Goal: Information Seeking & Learning: Learn about a topic

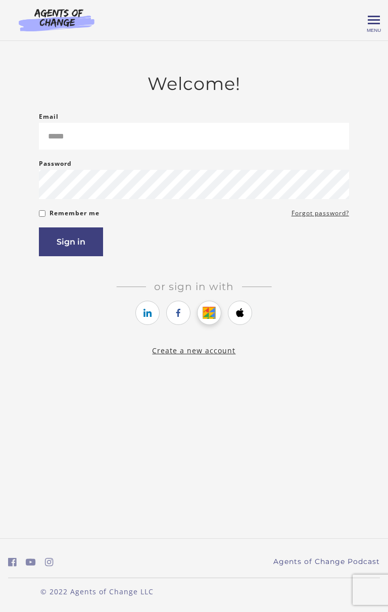
click at [213, 322] on link "https://courses.thinkific.com/users/auth/google?ss%5Breferral%5D=&ss%5Buser_ret…" at bounding box center [209, 313] width 24 height 24
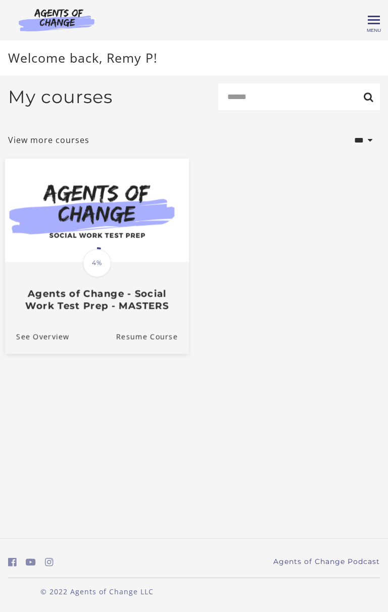
click at [61, 239] on img at bounding box center [97, 211] width 184 height 104
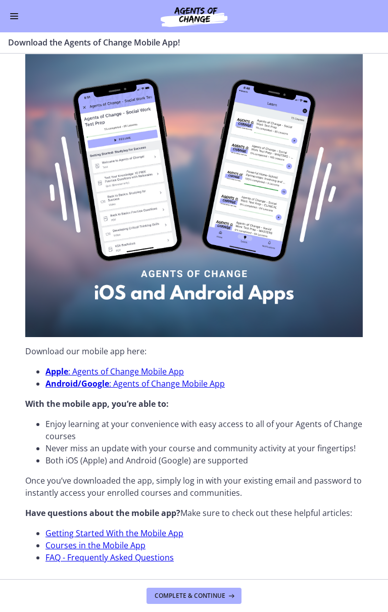
scroll to position [93, 0]
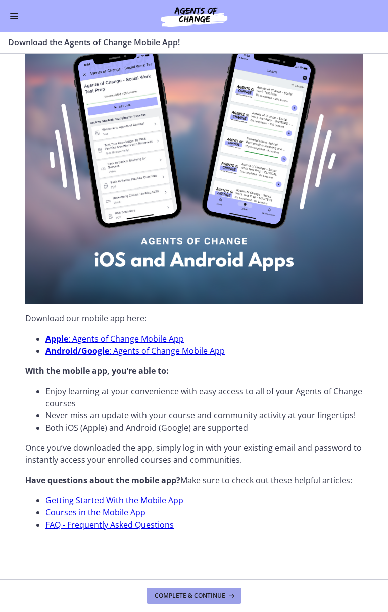
click at [211, 589] on button "Complete & continue" at bounding box center [194, 596] width 95 height 16
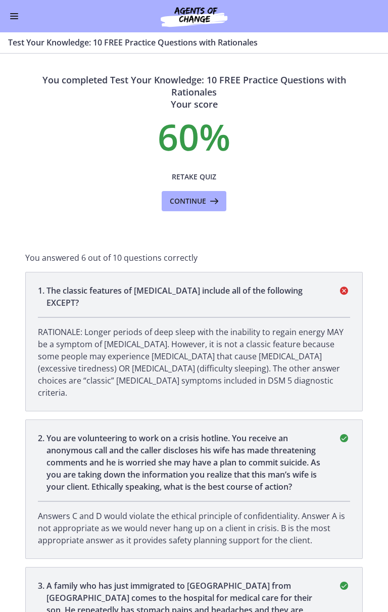
click at [16, 19] on span "Enable menu" at bounding box center [14, 18] width 8 height 1
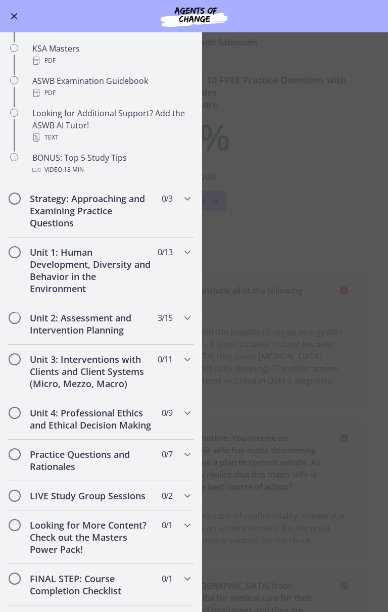
scroll to position [406, 0]
click at [170, 320] on div "Unit 2: Assessment and Intervention Planning 3 / 15 Completed" at bounding box center [101, 323] width 186 height 41
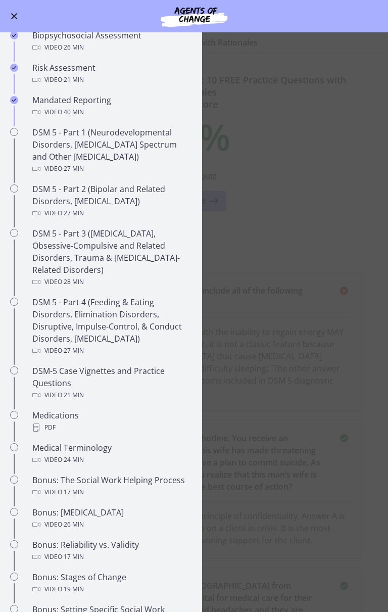
scroll to position [330, 0]
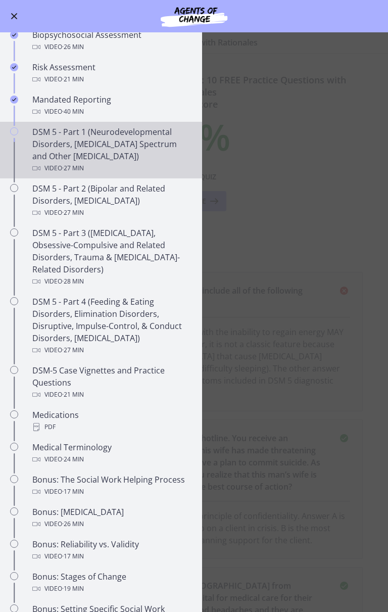
click at [50, 149] on div "DSM 5 - Part 1 (Neurodevelopmental Disorders, [MEDICAL_DATA] Spectrum and Other…" at bounding box center [111, 150] width 158 height 49
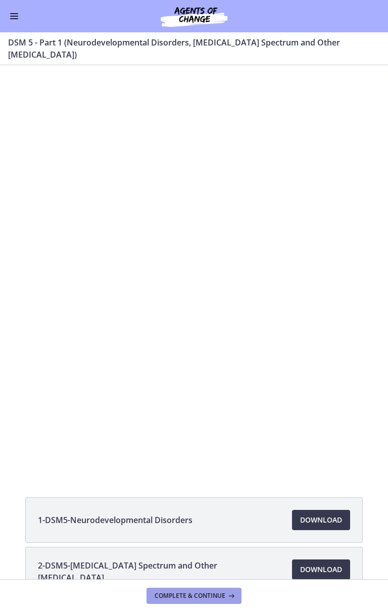
click at [209, 602] on button "Complete & continue" at bounding box center [194, 596] width 95 height 16
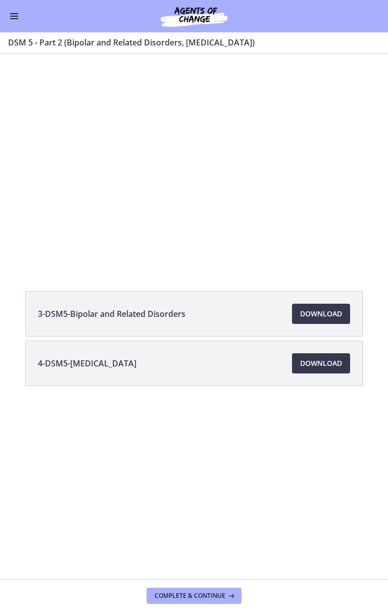
click at [193, 172] on div at bounding box center [194, 161] width 388 height 218
